Goal: Entertainment & Leisure: Consume media (video, audio)

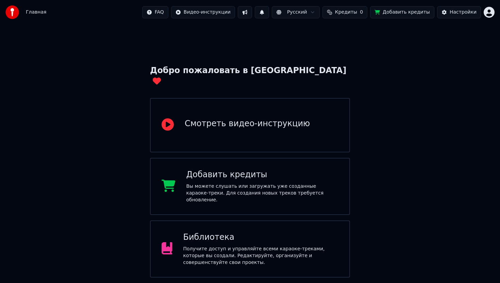
click at [283, 220] on div "Библиотека Получите доступ и управляйте всеми караоке-треками, которые вы созда…" at bounding box center [250, 248] width 200 height 57
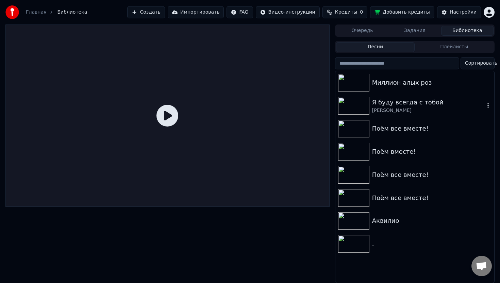
click at [393, 107] on div "[PERSON_NAME]" at bounding box center [428, 110] width 112 height 7
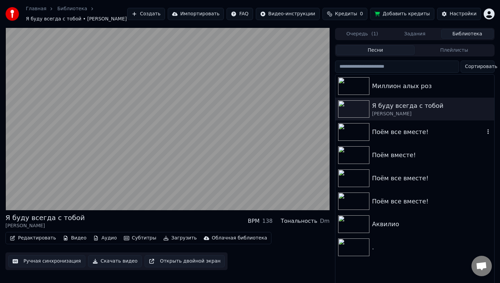
click at [393, 133] on div "Поём все вместе!" at bounding box center [428, 132] width 112 height 10
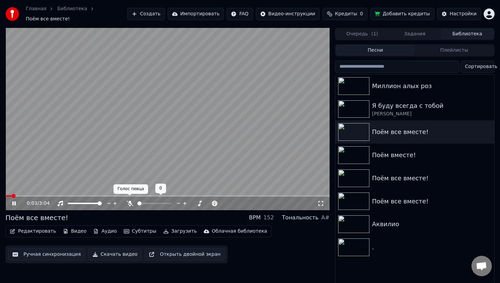
click at [130, 200] on icon at bounding box center [129, 202] width 7 height 5
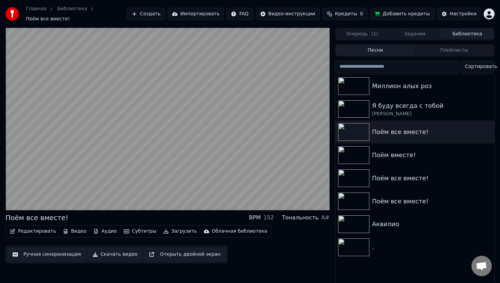
click at [400, 175] on div "Поём все вместе!" at bounding box center [431, 178] width 119 height 10
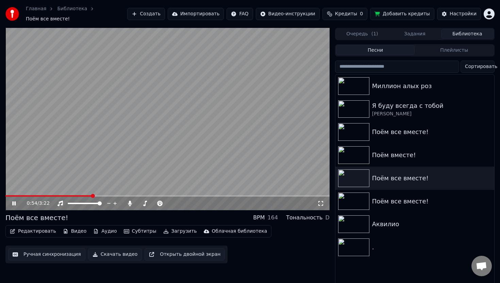
click at [92, 195] on span at bounding box center [167, 195] width 324 height 1
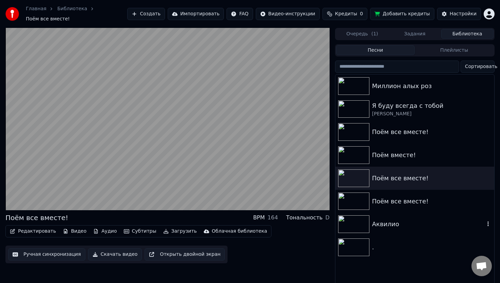
click at [356, 218] on img at bounding box center [353, 224] width 31 height 18
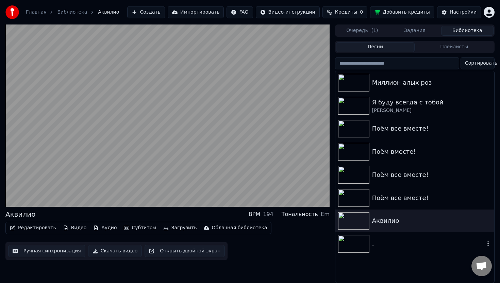
click at [357, 247] on img at bounding box center [353, 244] width 31 height 18
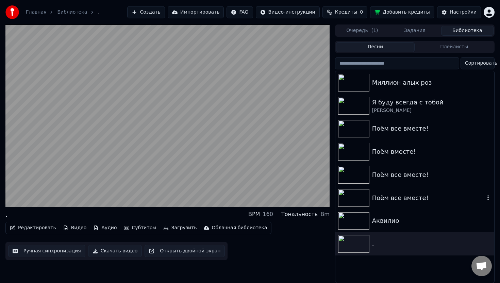
click at [358, 195] on img at bounding box center [353, 198] width 31 height 18
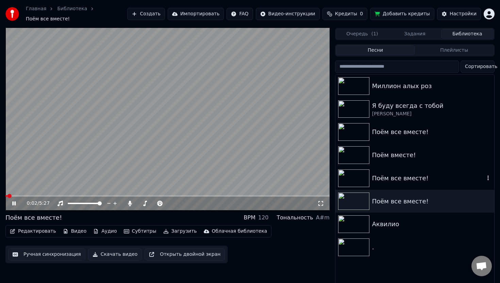
click at [355, 177] on img at bounding box center [353, 178] width 31 height 18
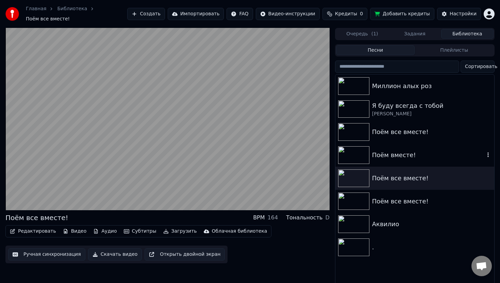
click at [354, 160] on img at bounding box center [353, 155] width 31 height 18
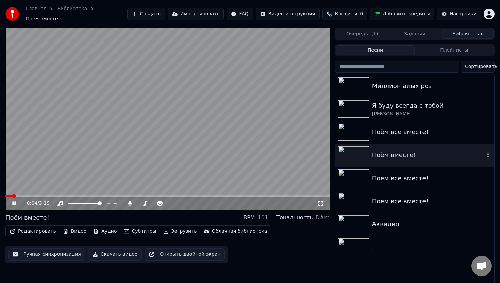
click at [360, 153] on img at bounding box center [353, 155] width 31 height 18
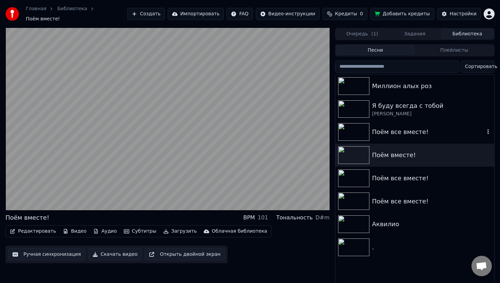
click at [358, 125] on img at bounding box center [353, 132] width 31 height 18
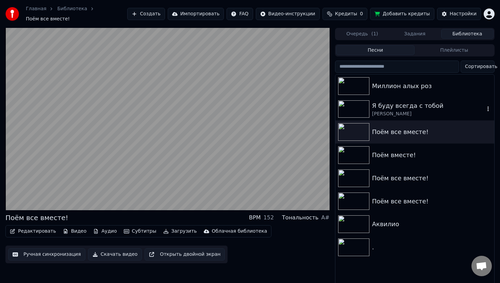
click at [358, 106] on img at bounding box center [353, 109] width 31 height 18
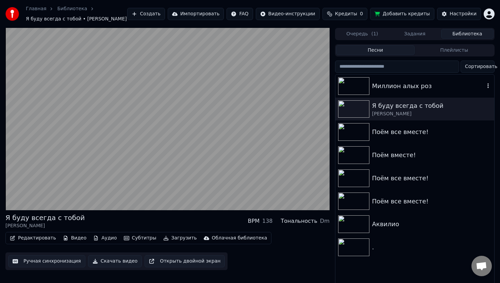
click at [352, 83] on img at bounding box center [353, 86] width 31 height 18
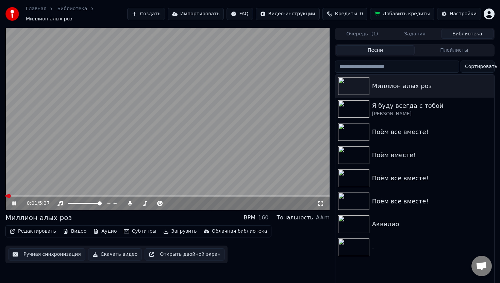
click at [223, 139] on video at bounding box center [167, 119] width 324 height 182
